Goal: Information Seeking & Learning: Check status

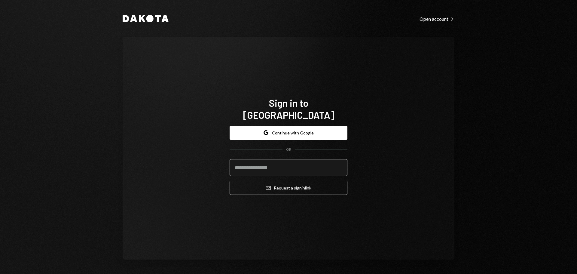
click at [277, 165] on input "email" at bounding box center [288, 167] width 118 height 17
type input "**********"
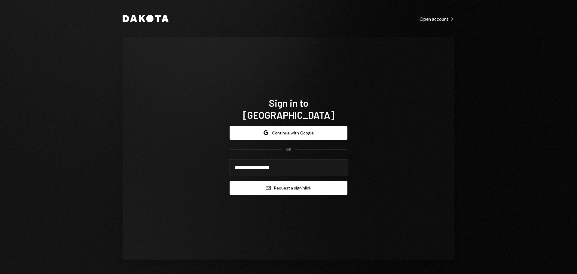
click at [273, 182] on button "Email Request a sign in link" at bounding box center [288, 187] width 118 height 14
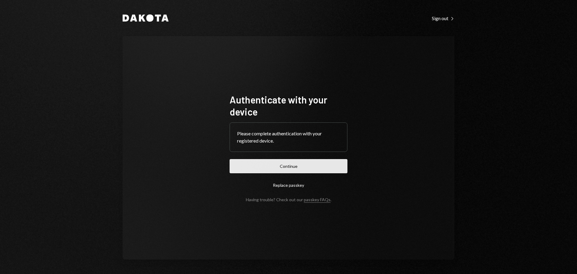
click at [292, 165] on button "Continue" at bounding box center [288, 166] width 118 height 14
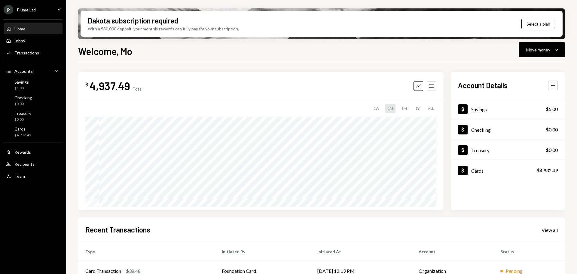
click at [60, 9] on icon "Caret Down" at bounding box center [59, 9] width 7 height 7
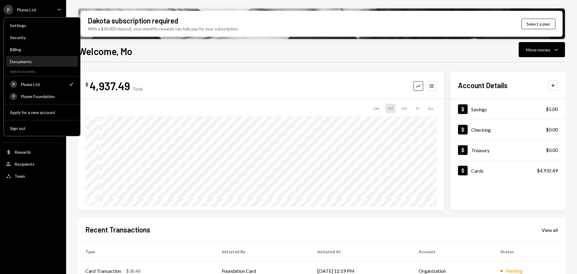
click at [30, 59] on div "Documents" at bounding box center [42, 61] width 64 height 5
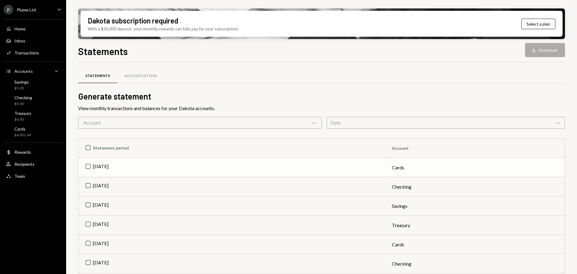
click at [86, 168] on td "Sep 2025" at bounding box center [231, 167] width 306 height 19
click at [541, 50] on button "Download Download" at bounding box center [545, 50] width 40 height 14
click at [19, 131] on div "Cards $4,932.49" at bounding box center [22, 131] width 17 height 11
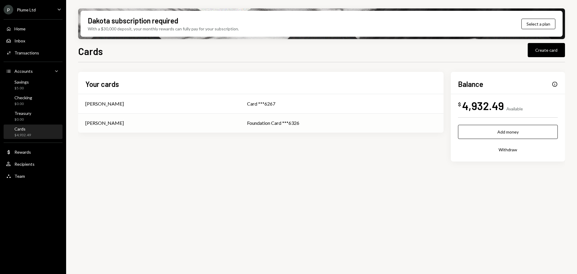
click at [223, 120] on div "Ruan van der Merwe" at bounding box center [158, 122] width 147 height 7
click at [12, 48] on div "Activities Transactions" at bounding box center [33, 53] width 54 height 10
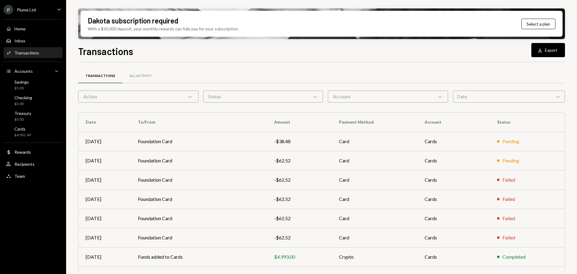
click at [180, 92] on div "Action Chevron Down" at bounding box center [138, 96] width 120 height 12
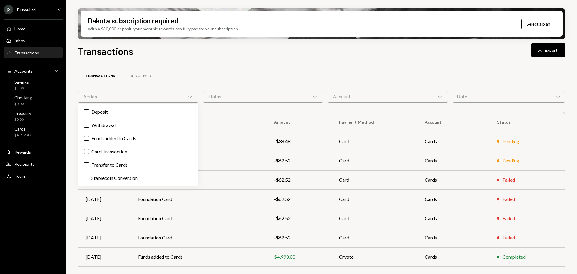
click at [182, 94] on div "Action Chevron Down" at bounding box center [138, 96] width 120 height 12
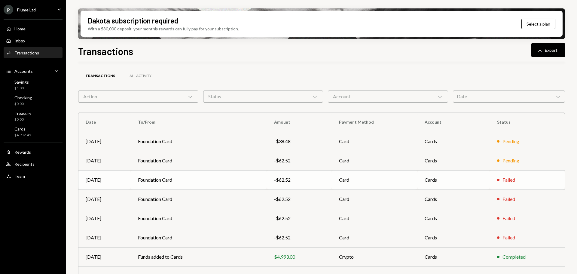
scroll to position [68, 0]
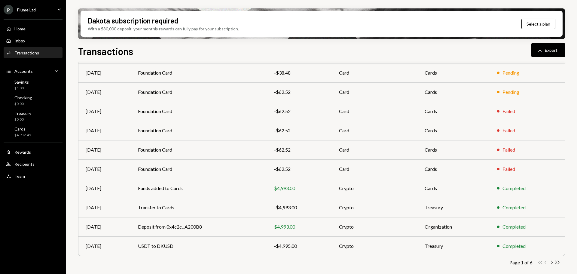
click at [551, 263] on icon "button" at bounding box center [552, 261] width 2 height 3
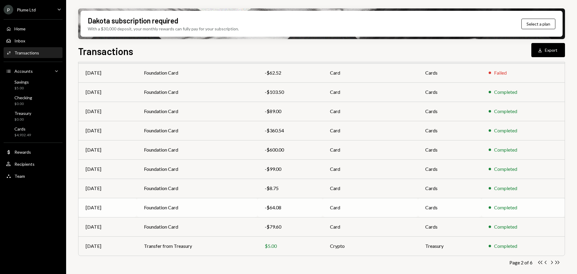
click at [241, 207] on td "Foundation Card" at bounding box center [197, 207] width 121 height 19
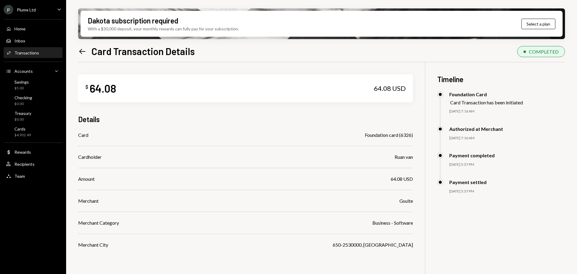
click at [80, 49] on icon "Left Arrow" at bounding box center [82, 51] width 8 height 8
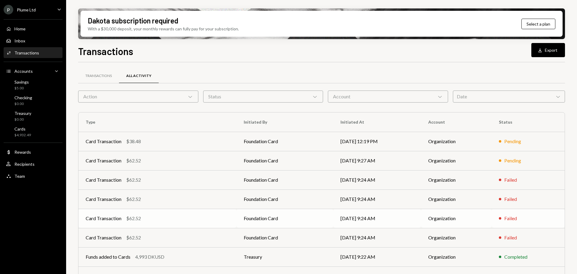
scroll to position [68, 0]
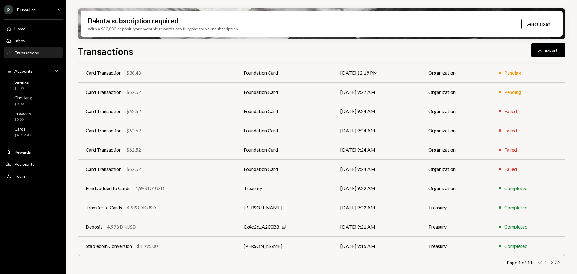
click at [553, 264] on icon "Chevron Right" at bounding box center [551, 262] width 6 height 6
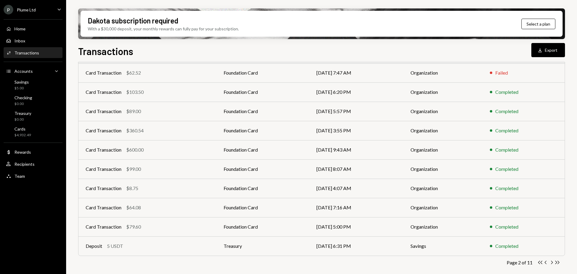
scroll to position [0, 0]
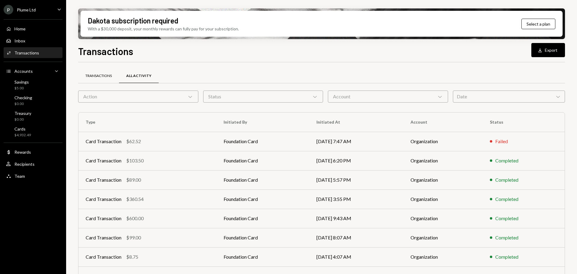
click at [103, 76] on div "Transactions" at bounding box center [98, 75] width 26 height 5
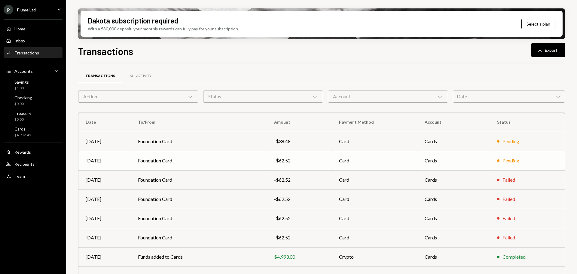
scroll to position [68, 0]
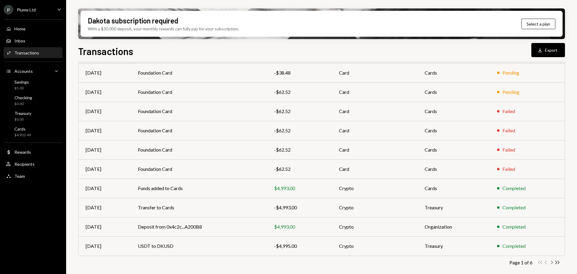
click at [553, 262] on icon "Chevron Right" at bounding box center [551, 262] width 6 height 6
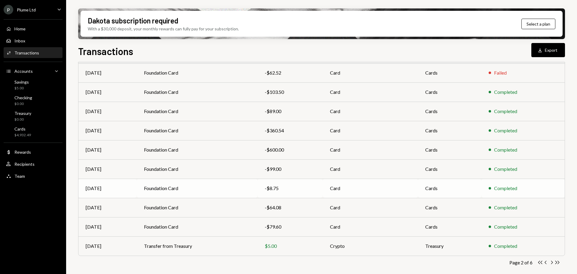
click at [262, 184] on td "-$8.75" at bounding box center [289, 187] width 65 height 19
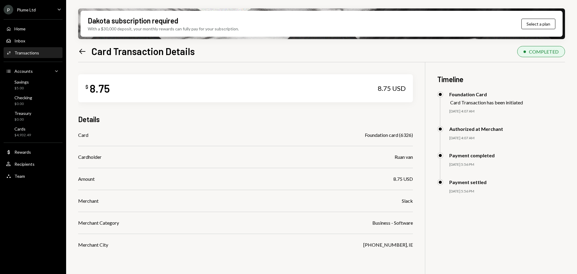
click at [83, 49] on icon "Left Arrow" at bounding box center [82, 51] width 8 height 8
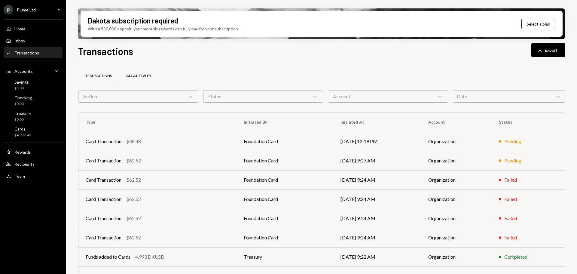
click at [97, 73] on div "Transactions" at bounding box center [98, 75] width 26 height 5
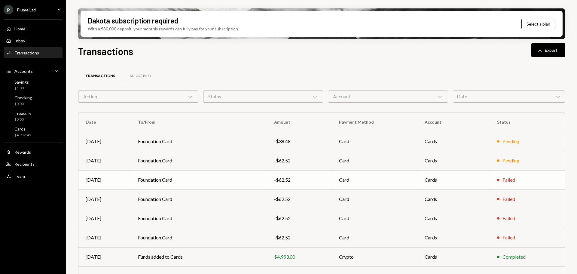
scroll to position [68, 0]
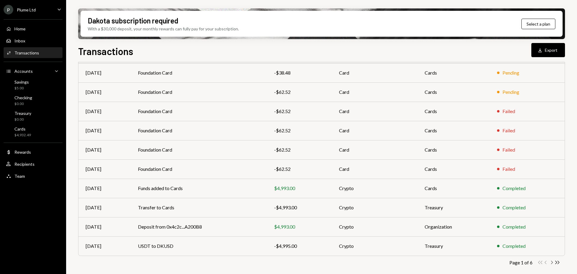
click at [551, 263] on icon "button" at bounding box center [552, 261] width 2 height 3
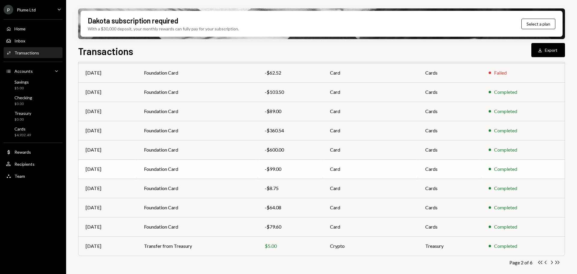
click at [225, 166] on td "Foundation Card" at bounding box center [197, 168] width 121 height 19
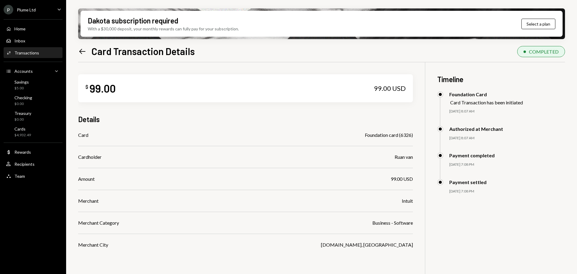
click at [81, 50] on icon "Left Arrow" at bounding box center [82, 51] width 8 height 8
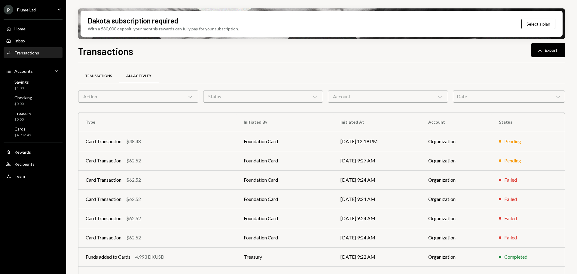
click at [108, 80] on div "Transactions" at bounding box center [98, 76] width 41 height 14
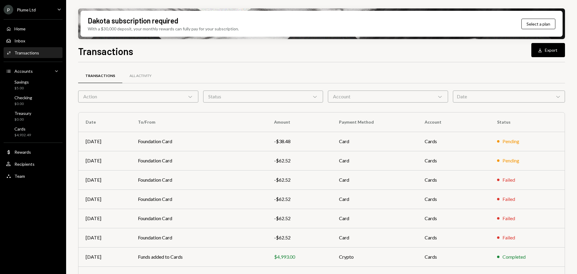
scroll to position [68, 0]
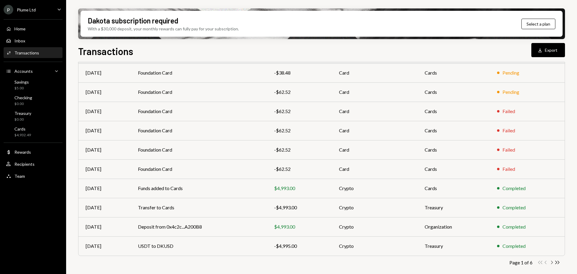
click at [551, 262] on icon "Chevron Right" at bounding box center [551, 262] width 6 height 6
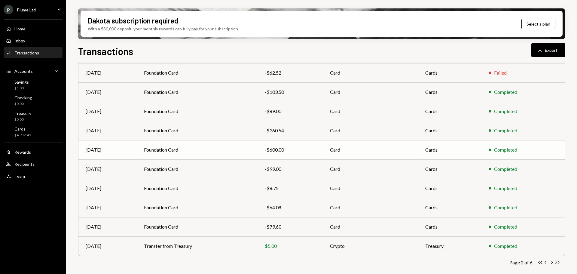
click at [259, 152] on td "-$600.00" at bounding box center [289, 149] width 65 height 19
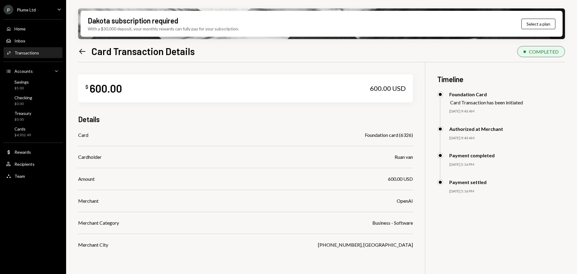
click at [78, 53] on icon "Left Arrow" at bounding box center [82, 51] width 8 height 8
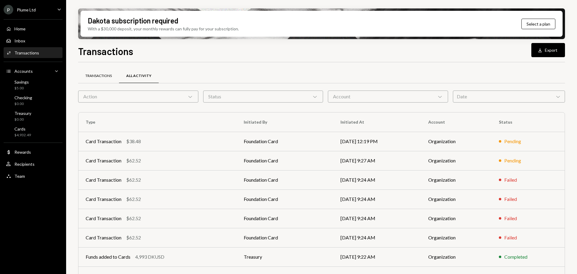
click at [108, 81] on div "Transactions" at bounding box center [98, 76] width 41 height 14
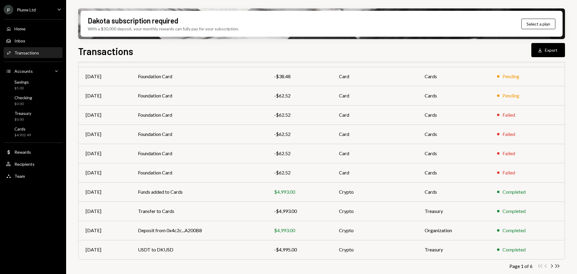
scroll to position [66, 0]
click at [550, 263] on icon "Chevron Right" at bounding box center [551, 265] width 6 height 6
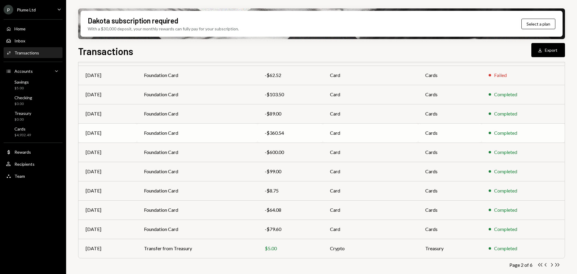
click at [255, 134] on td "Foundation Card" at bounding box center [197, 132] width 121 height 19
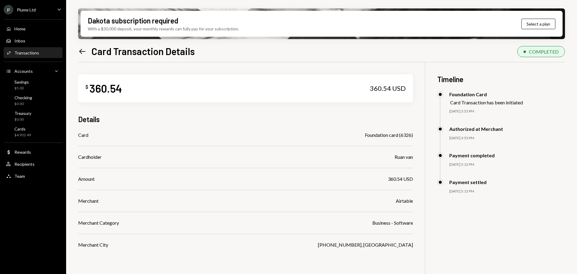
click at [83, 57] on div "Left Arrow Card Transaction Details COMPLETED $ 360.54 360.54 USD Details Card …" at bounding box center [321, 176] width 487 height 265
click at [83, 55] on icon "Left Arrow" at bounding box center [82, 51] width 8 height 8
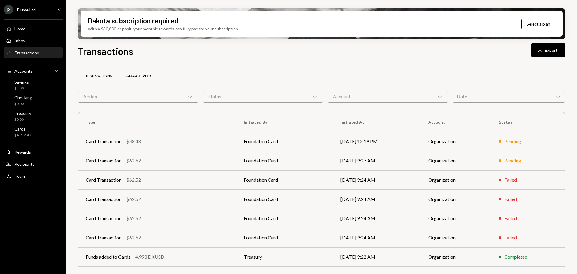
click at [106, 80] on div "Transactions" at bounding box center [98, 76] width 41 height 14
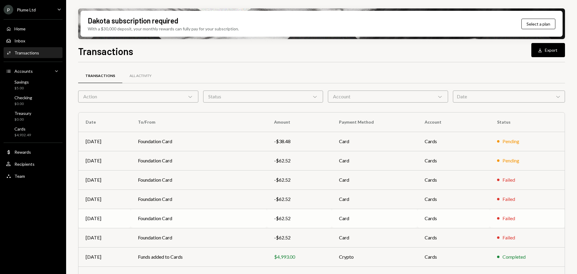
scroll to position [68, 0]
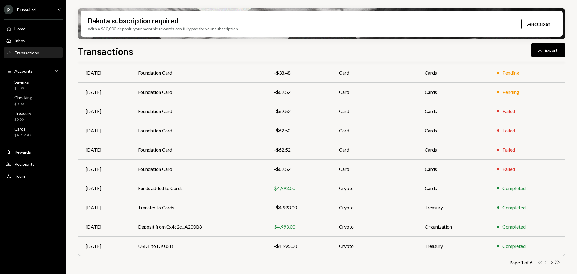
click at [551, 262] on icon "Chevron Right" at bounding box center [551, 262] width 6 height 6
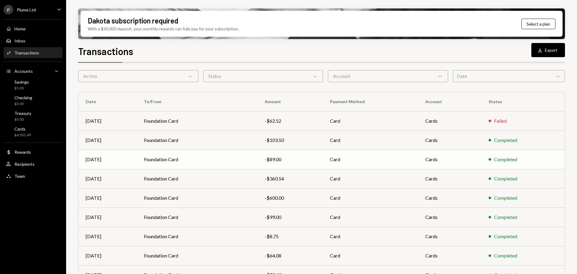
scroll to position [20, 0]
click at [257, 161] on td "Foundation Card" at bounding box center [197, 159] width 121 height 19
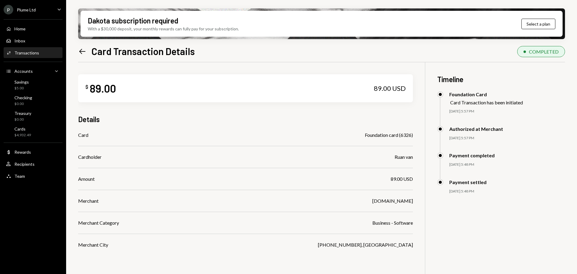
click at [80, 50] on icon "Left Arrow" at bounding box center [82, 51] width 8 height 8
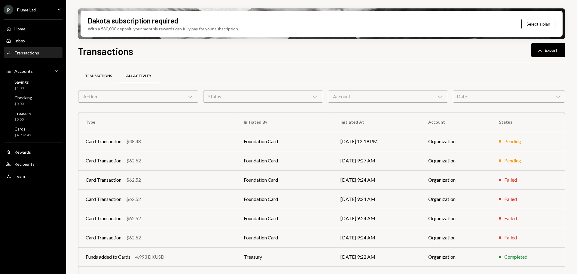
click at [102, 80] on div "Transactions" at bounding box center [98, 76] width 41 height 14
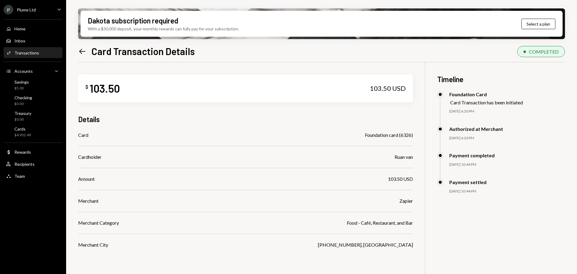
click at [82, 50] on icon "Left Arrow" at bounding box center [82, 51] width 8 height 8
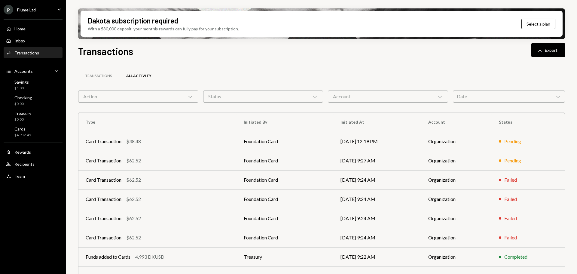
click at [28, 10] on div "Plume Ltd" at bounding box center [26, 9] width 19 height 5
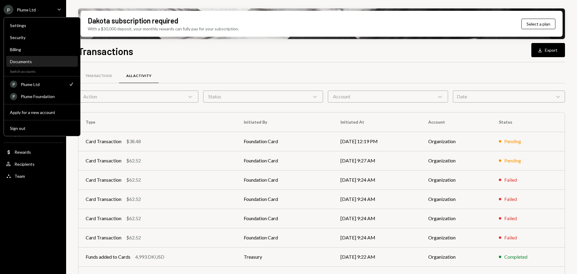
click at [42, 61] on div "Documents" at bounding box center [42, 61] width 64 height 5
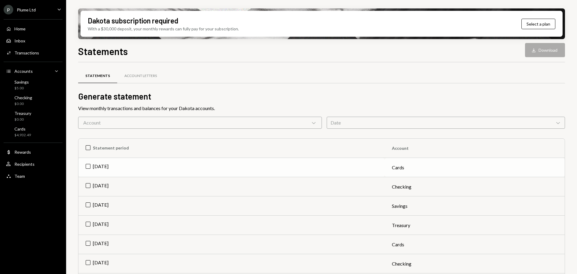
click at [176, 162] on td "Sep 2025" at bounding box center [231, 167] width 306 height 19
click at [24, 55] on div "Transactions" at bounding box center [26, 52] width 25 height 5
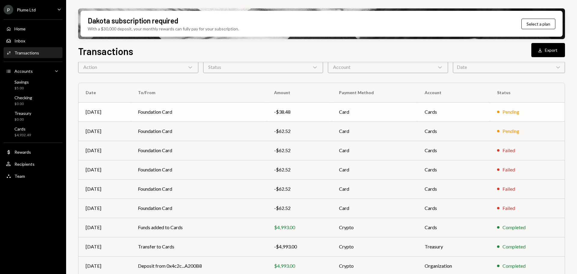
scroll to position [68, 0]
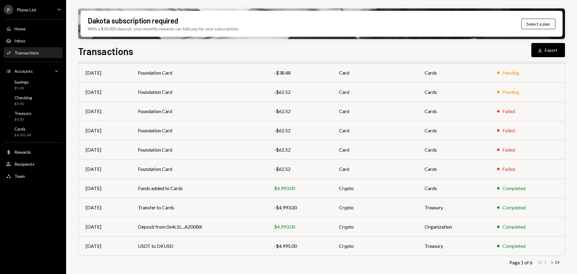
click at [550, 262] on icon "Chevron Right" at bounding box center [551, 262] width 6 height 6
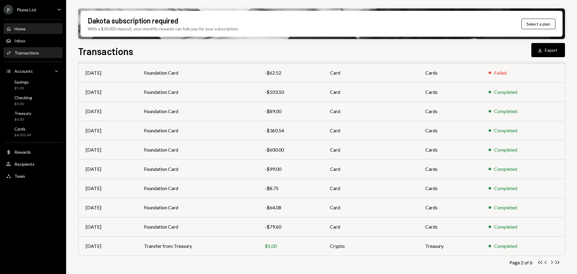
click at [23, 28] on div "Home" at bounding box center [19, 28] width 11 height 5
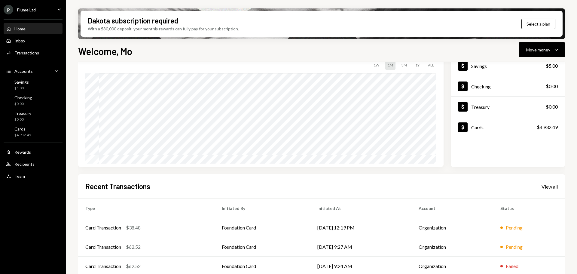
scroll to position [89, 0]
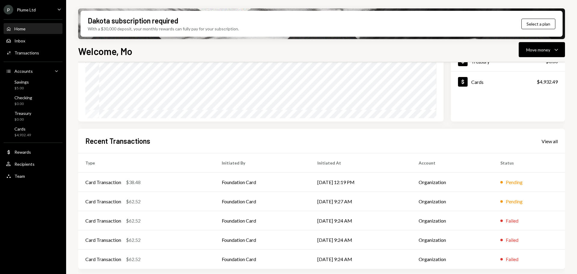
click at [472, 134] on div "Recent Transactions View all Type Initiated By Initiated At Account Status Card…" at bounding box center [321, 199] width 487 height 140
click at [26, 53] on div "Transactions" at bounding box center [26, 52] width 25 height 5
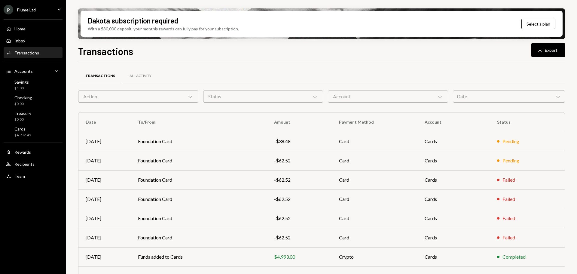
scroll to position [68, 0]
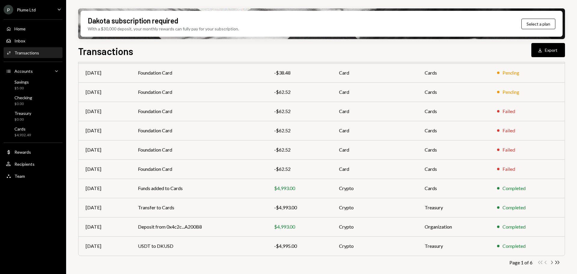
click at [550, 261] on icon "Chevron Right" at bounding box center [551, 262] width 6 height 6
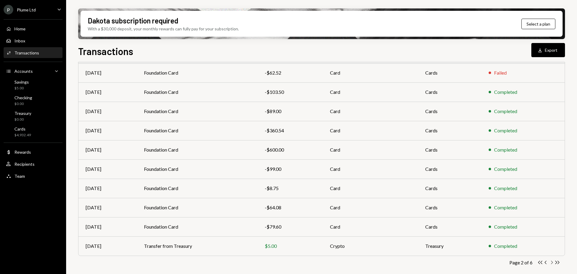
click at [551, 262] on icon "Chevron Right" at bounding box center [551, 262] width 6 height 6
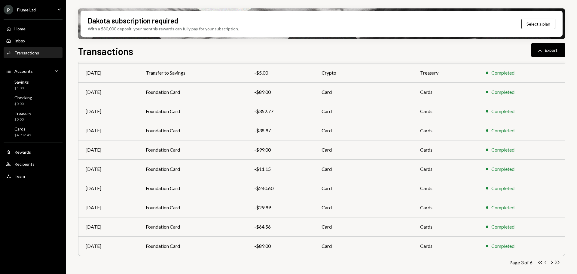
click at [546, 262] on icon "Chevron Left" at bounding box center [546, 262] width 6 height 6
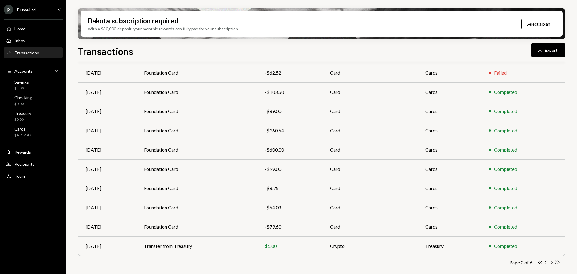
click at [550, 262] on icon "Chevron Right" at bounding box center [551, 262] width 6 height 6
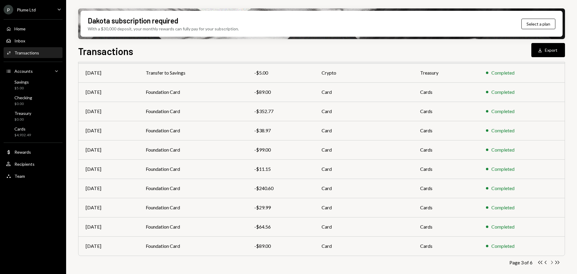
click at [550, 262] on icon "Chevron Right" at bounding box center [551, 262] width 6 height 6
click at [552, 263] on icon "Chevron Right" at bounding box center [551, 262] width 6 height 6
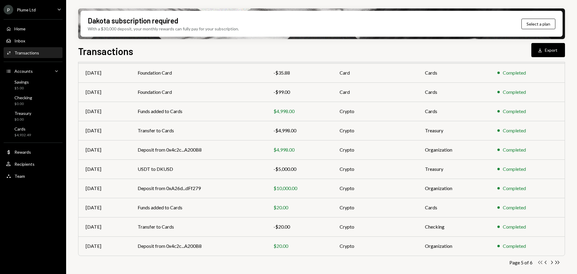
click at [538, 261] on icon "Double Arrow Left" at bounding box center [540, 262] width 6 height 6
